Goal: Find specific page/section

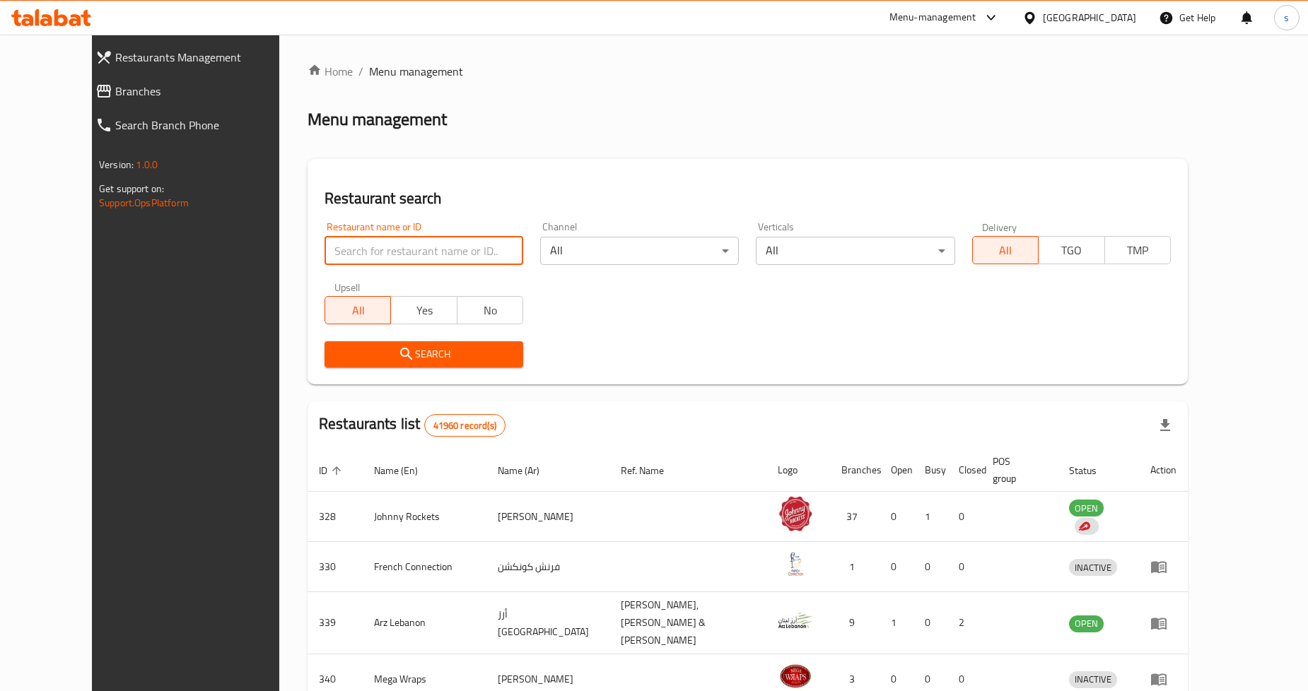
click at [325, 249] on input "search" at bounding box center [423, 251] width 199 height 28
paste input "18537"
type input "18537"
click button "Search" at bounding box center [423, 354] width 199 height 26
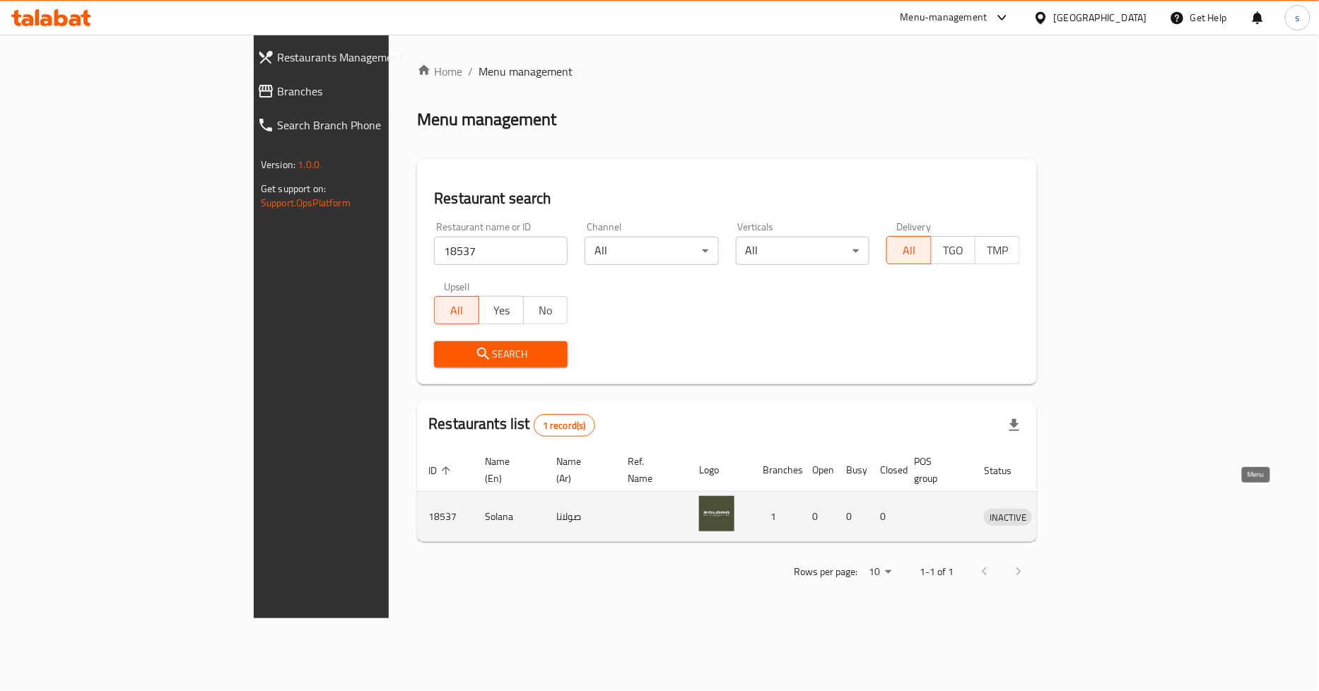
click at [1077, 512] on icon "enhanced table" at bounding box center [1069, 518] width 16 height 12
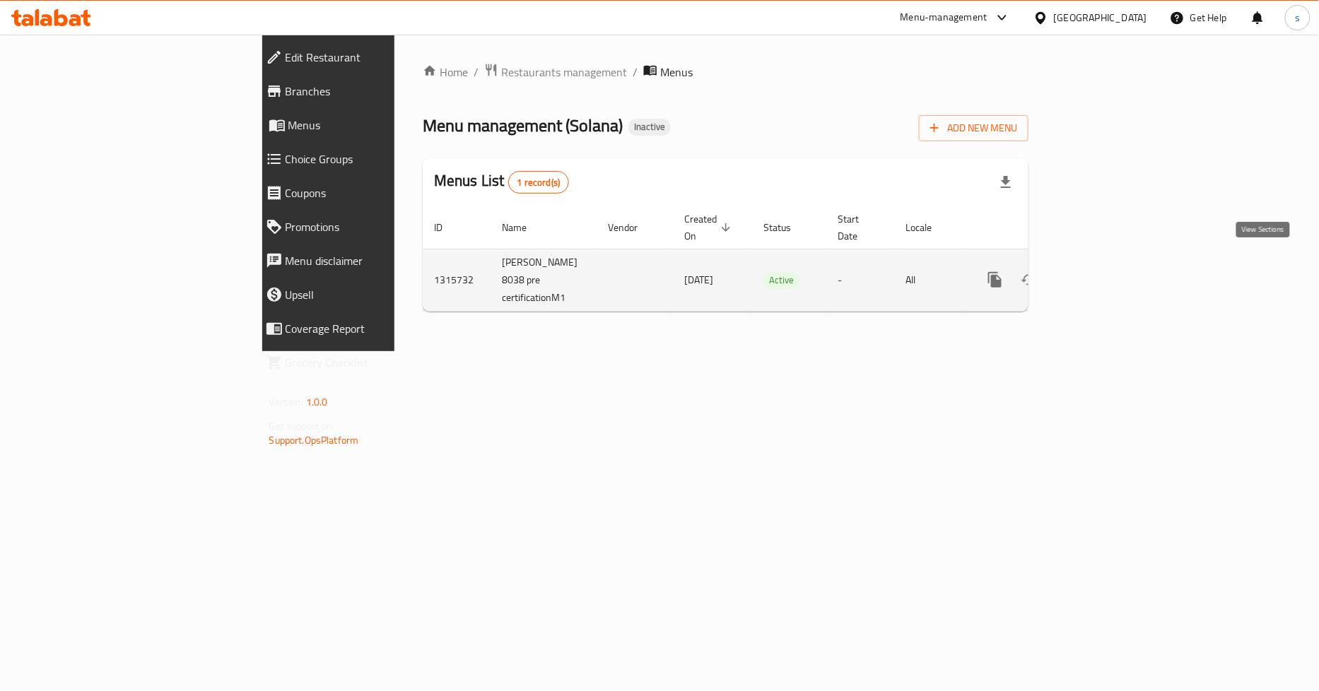
click at [1103, 274] on icon "enhanced table" at bounding box center [1097, 280] width 13 height 13
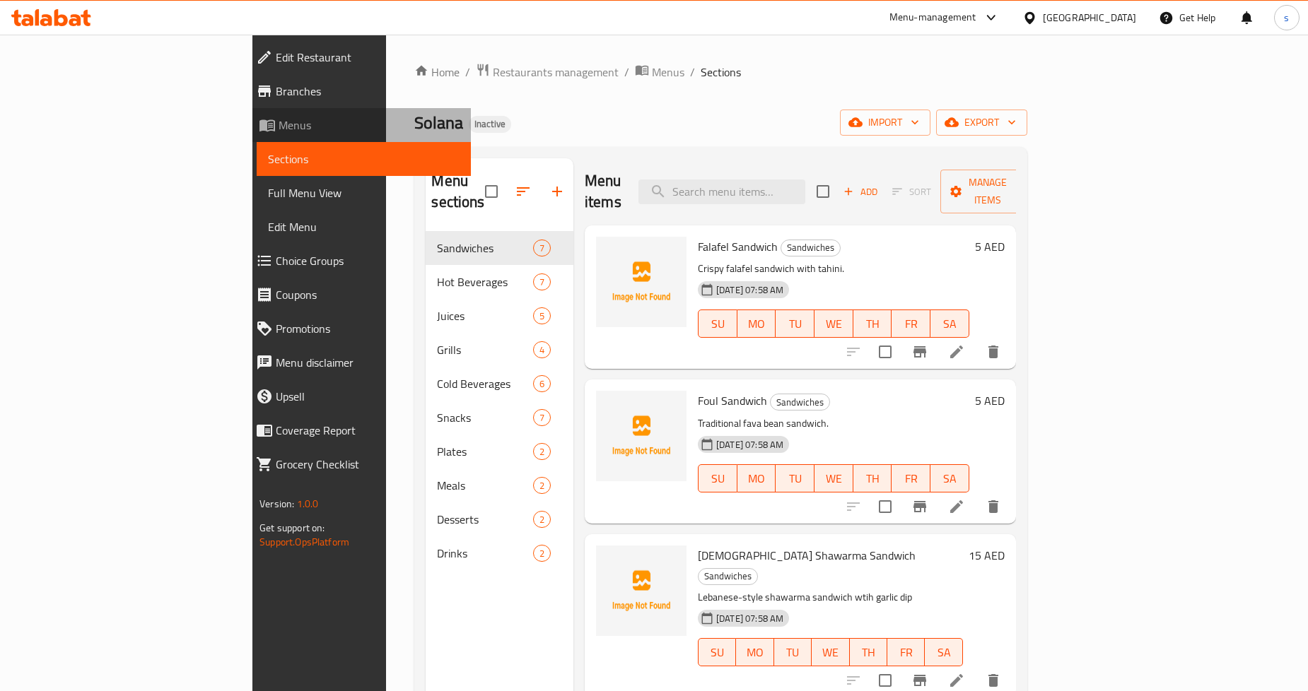
click at [278, 117] on span "Menus" at bounding box center [368, 125] width 181 height 17
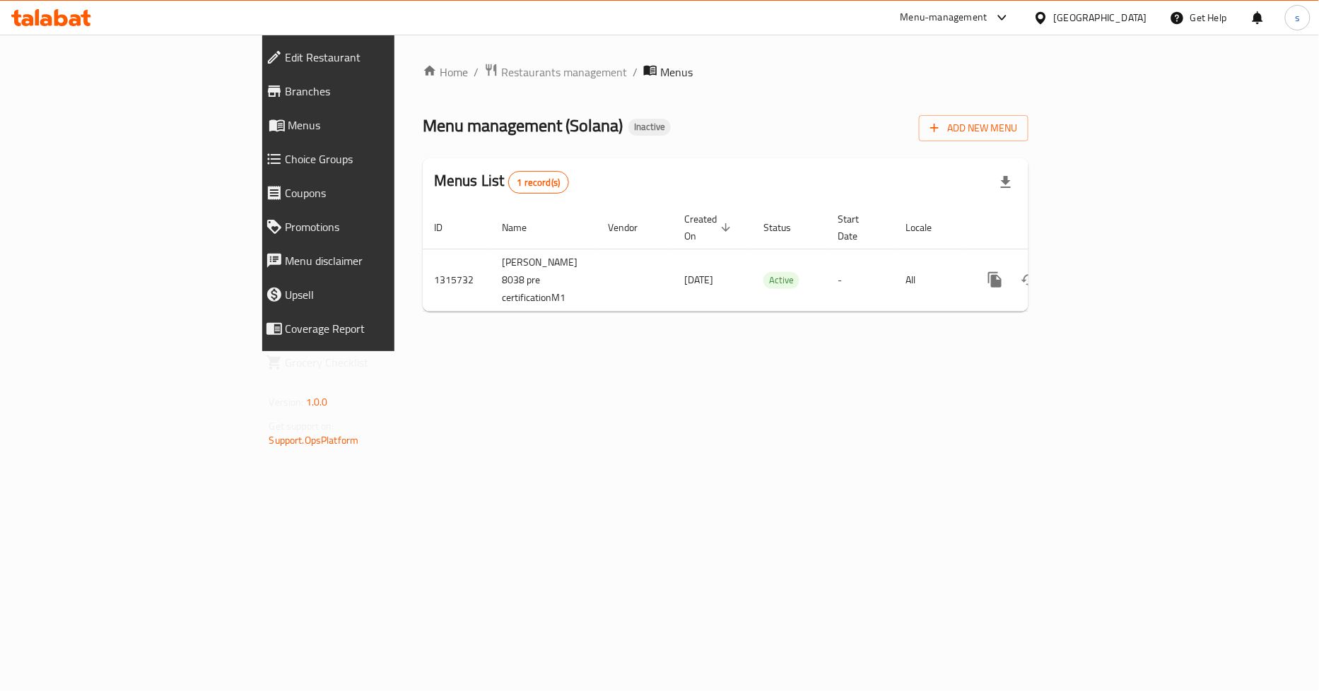
click at [286, 50] on span "Edit Restaurant" at bounding box center [379, 57] width 186 height 17
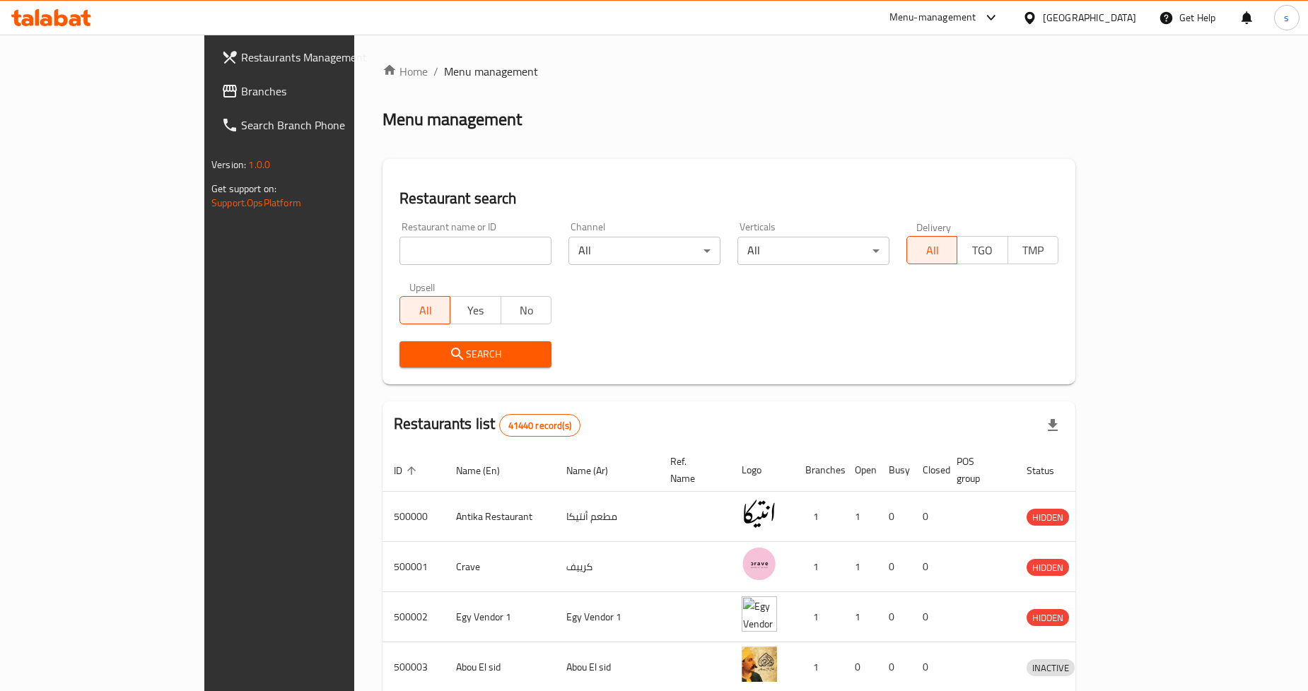
click at [999, 14] on icon at bounding box center [991, 17] width 17 height 17
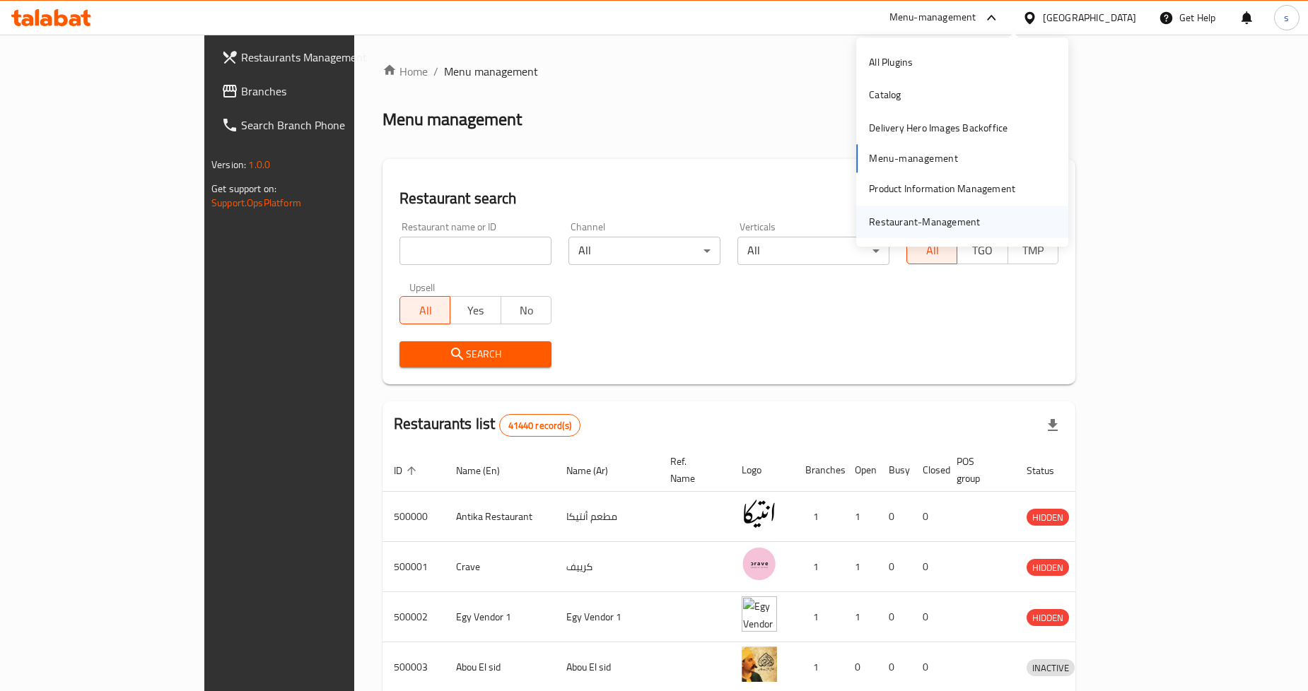
click at [954, 223] on div "Restaurant-Management" at bounding box center [924, 222] width 111 height 16
